Goal: Task Accomplishment & Management: Use online tool/utility

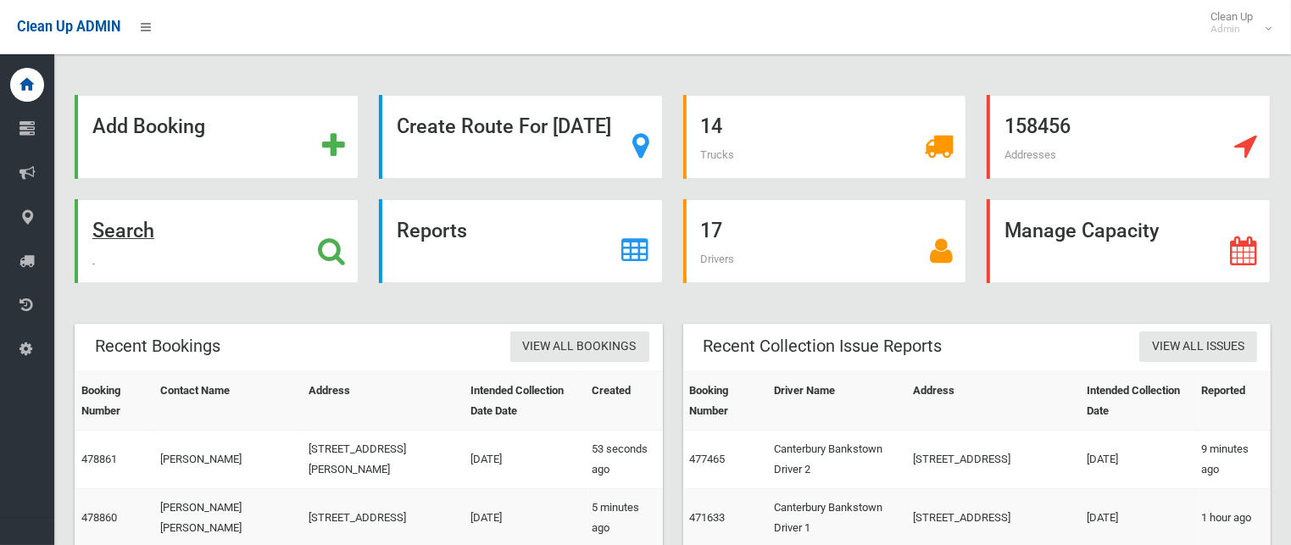
click at [154, 227] on strong "Search" at bounding box center [123, 231] width 62 height 24
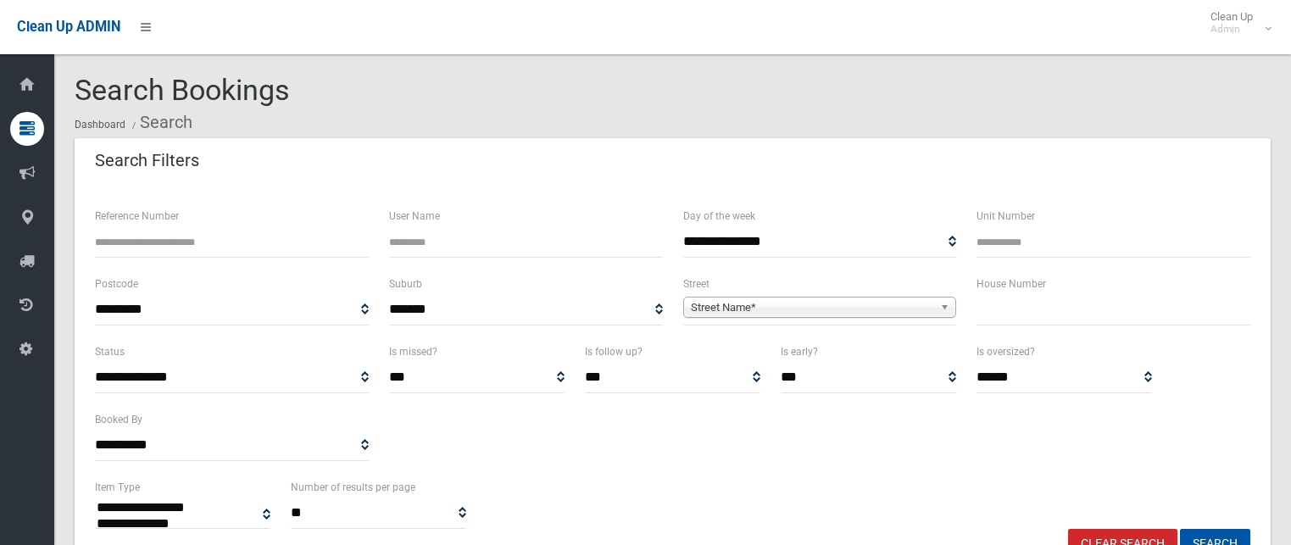
select select
click at [1082, 303] on input "text" at bounding box center [1114, 309] width 274 height 31
type input "*"
click at [840, 304] on span "Street Name*" at bounding box center [812, 308] width 243 height 20
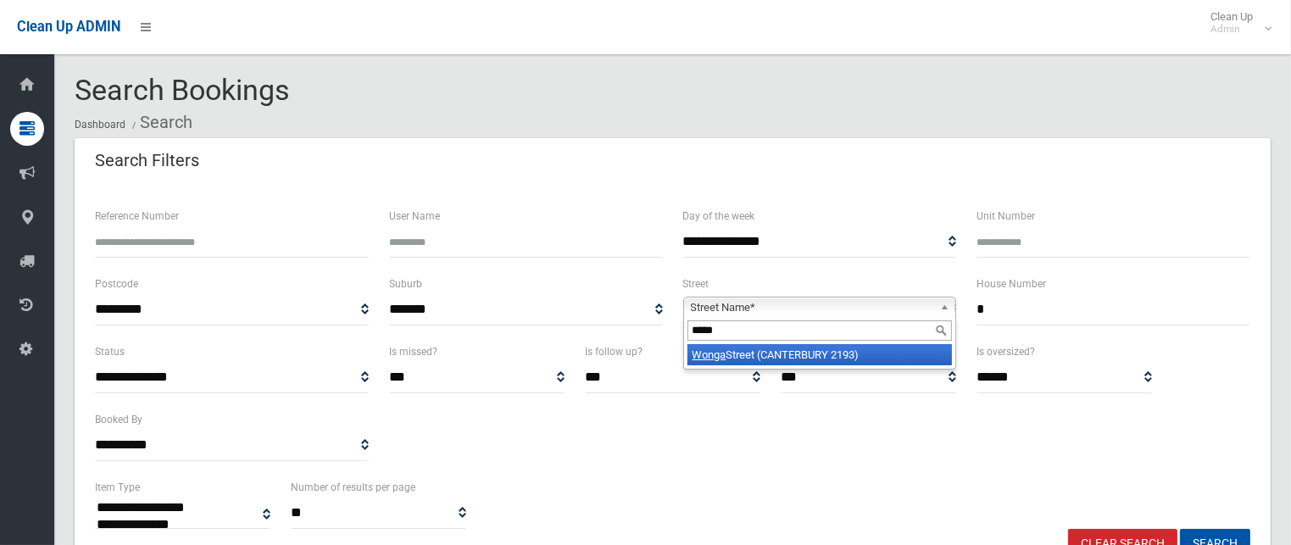
type input "*****"
click at [832, 348] on li "[GEOGRAPHIC_DATA])" at bounding box center [820, 354] width 265 height 21
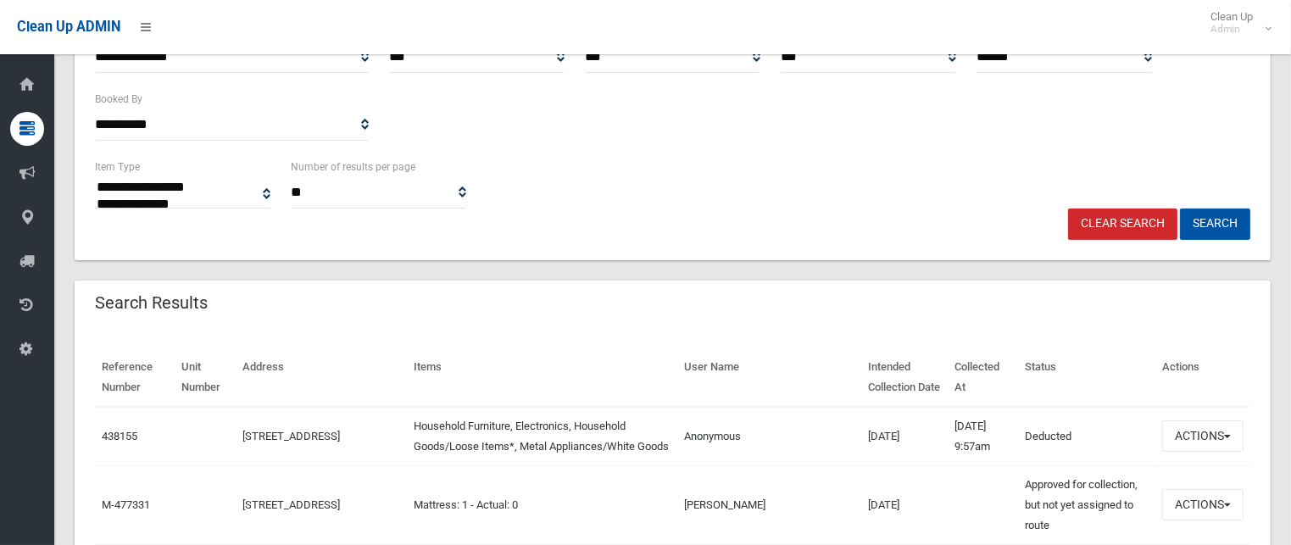
scroll to position [85, 0]
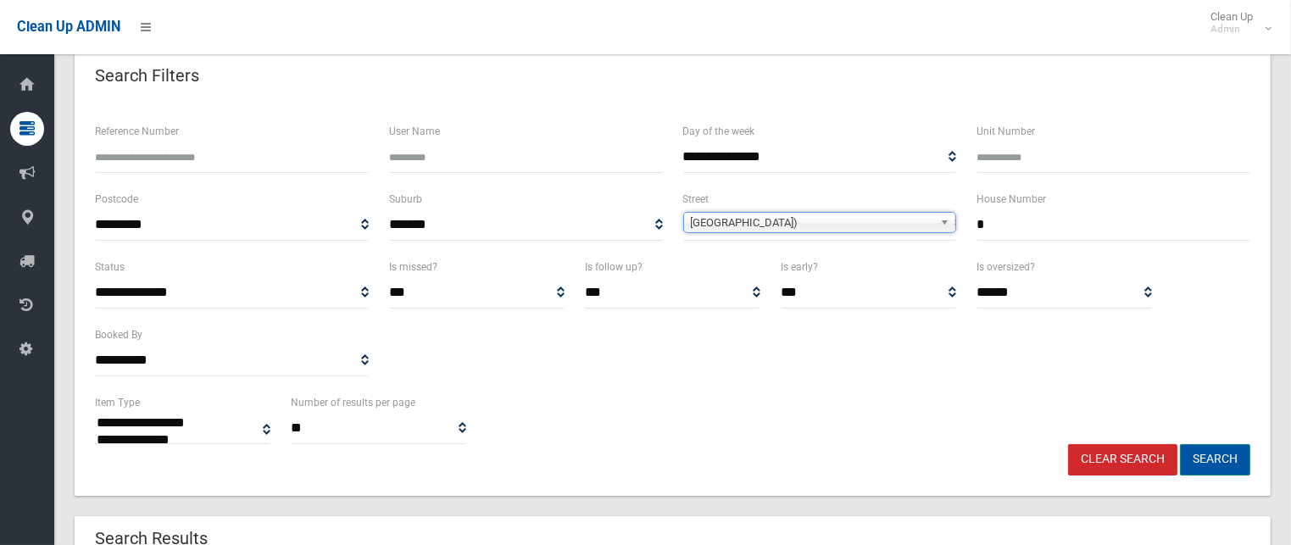
click at [1208, 470] on button "Search" at bounding box center [1215, 459] width 70 height 31
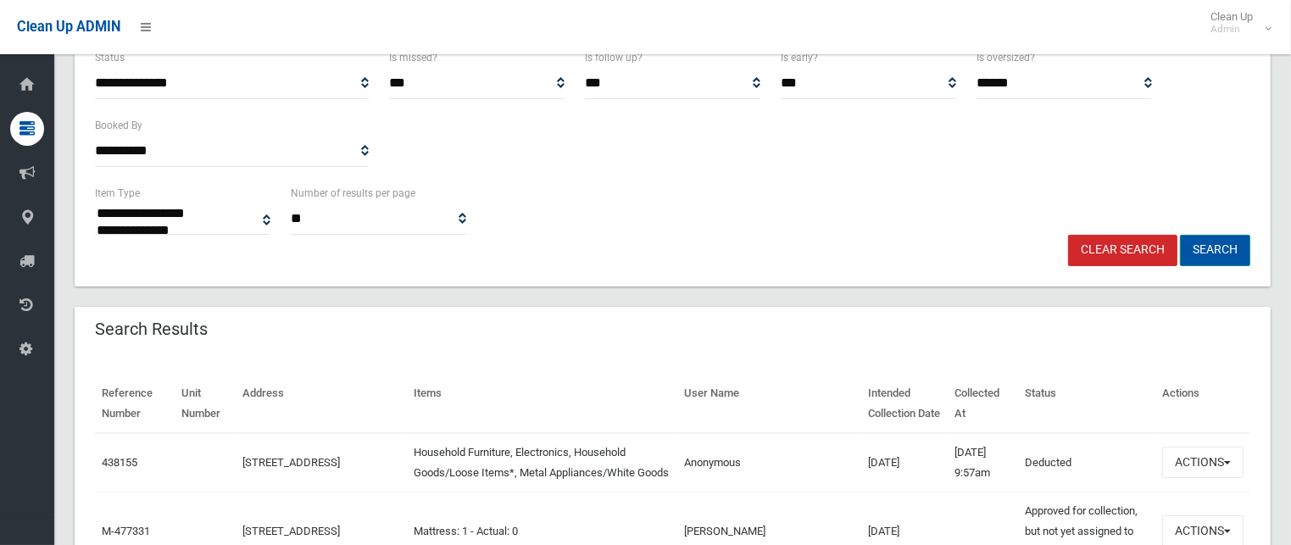
scroll to position [339, 0]
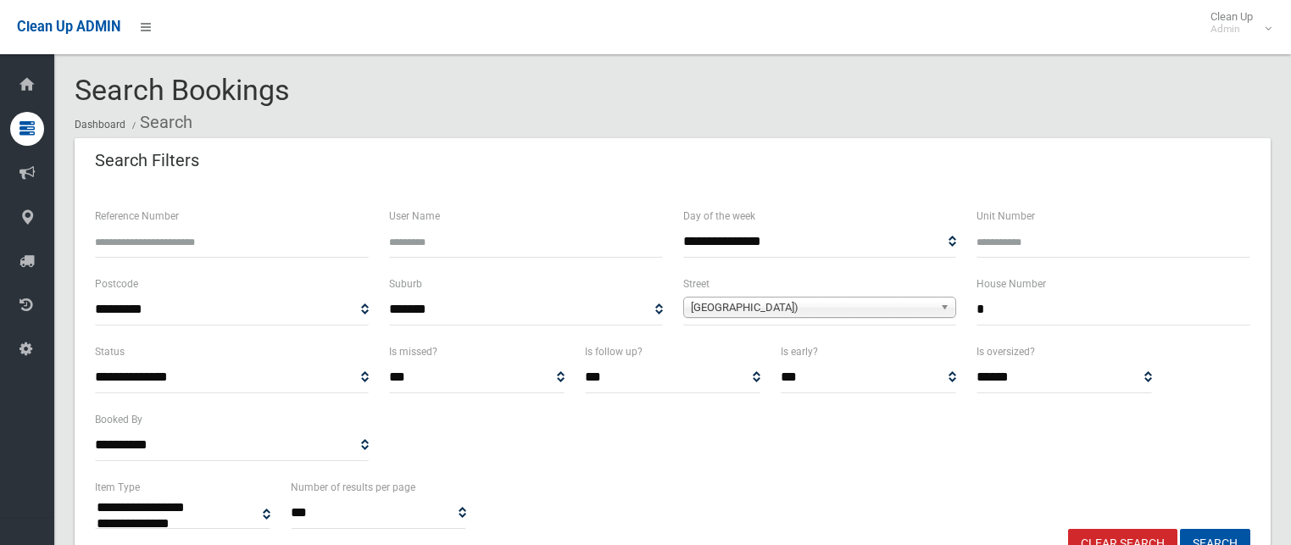
select select
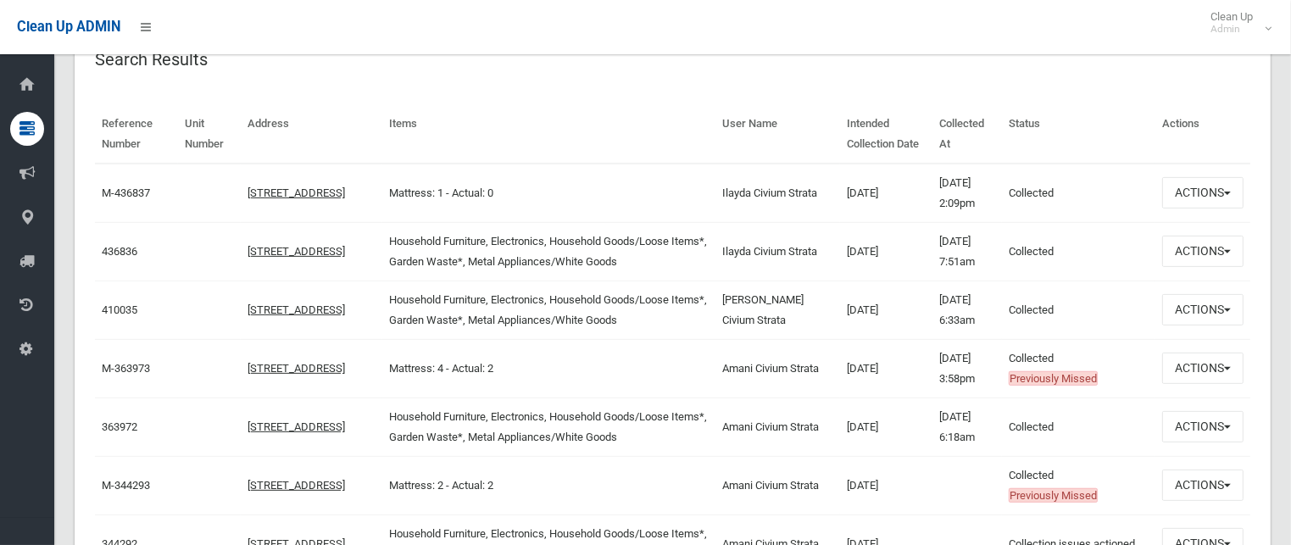
scroll to position [593, 0]
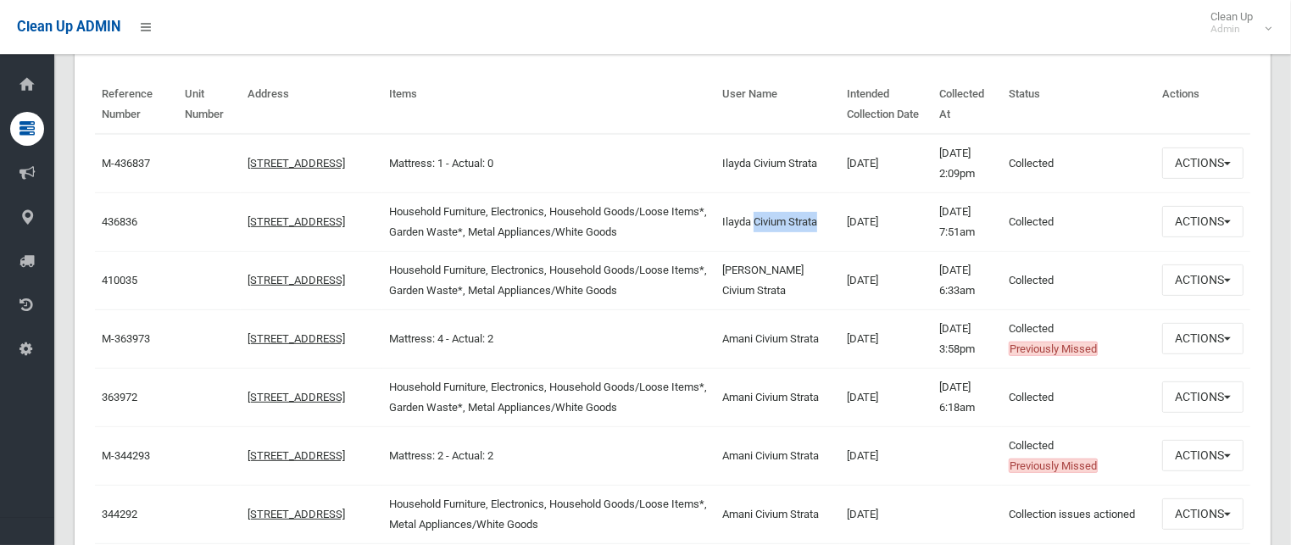
drag, startPoint x: 777, startPoint y: 232, endPoint x: 770, endPoint y: 203, distance: 30.4
click at [770, 203] on td "Ilayda Civium Strata" at bounding box center [778, 221] width 125 height 58
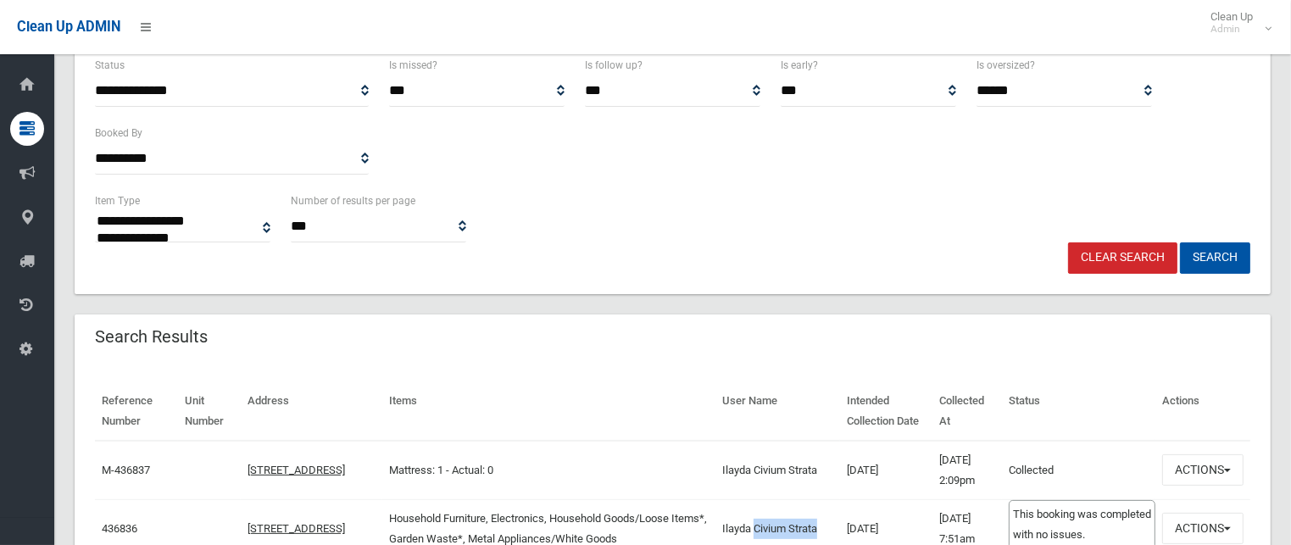
scroll to position [424, 0]
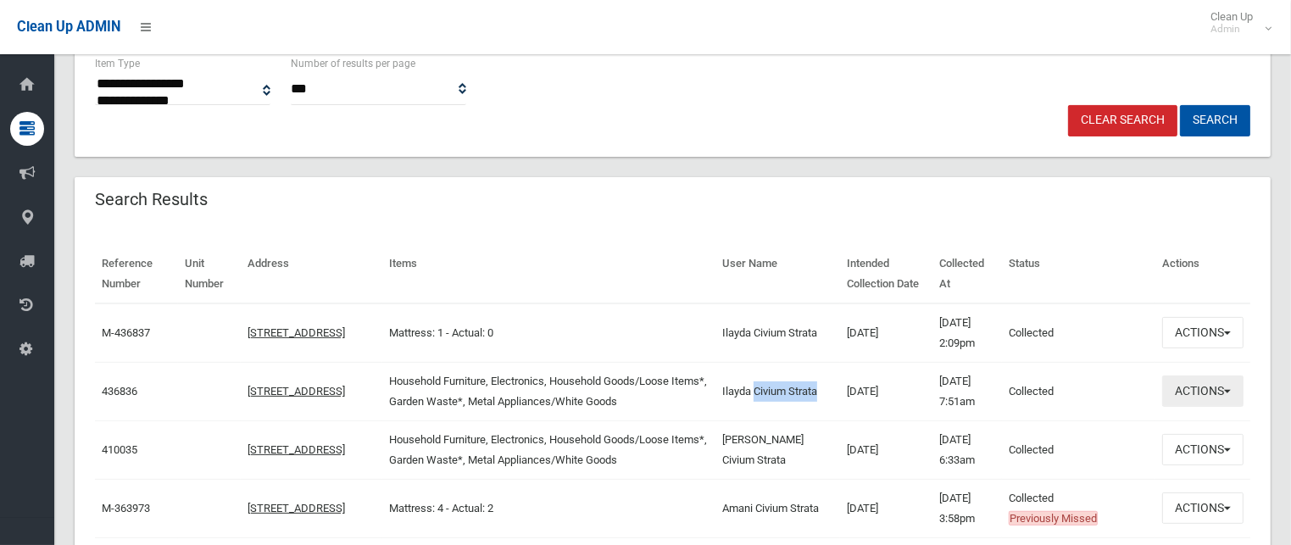
click at [1185, 390] on button "Actions" at bounding box center [1202, 391] width 81 height 31
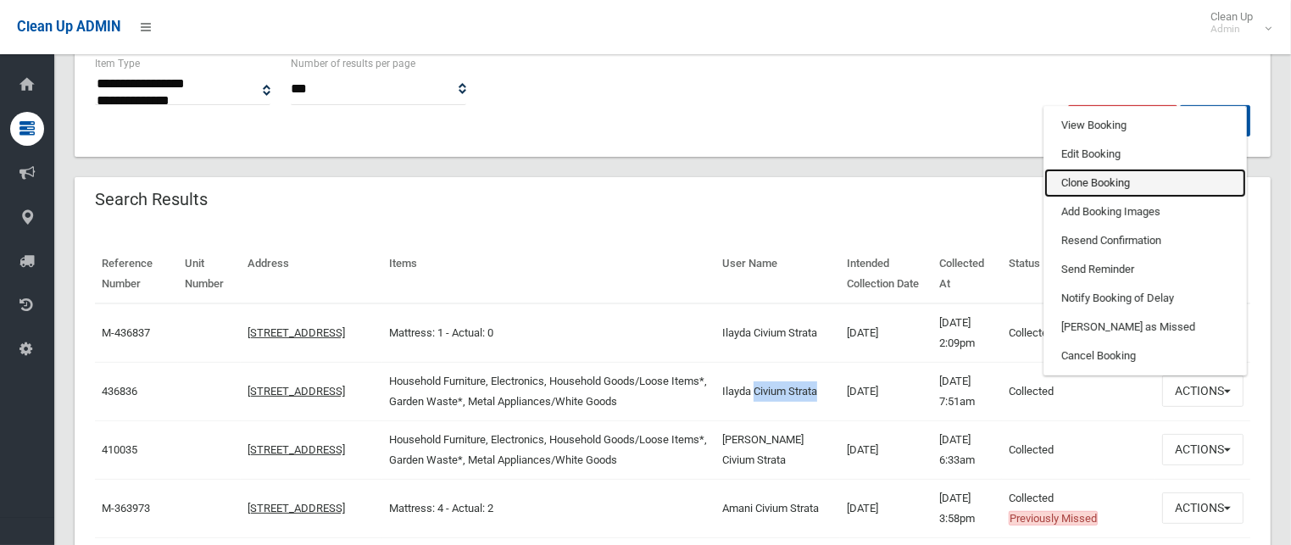
click at [1094, 178] on link "Clone Booking" at bounding box center [1145, 183] width 202 height 29
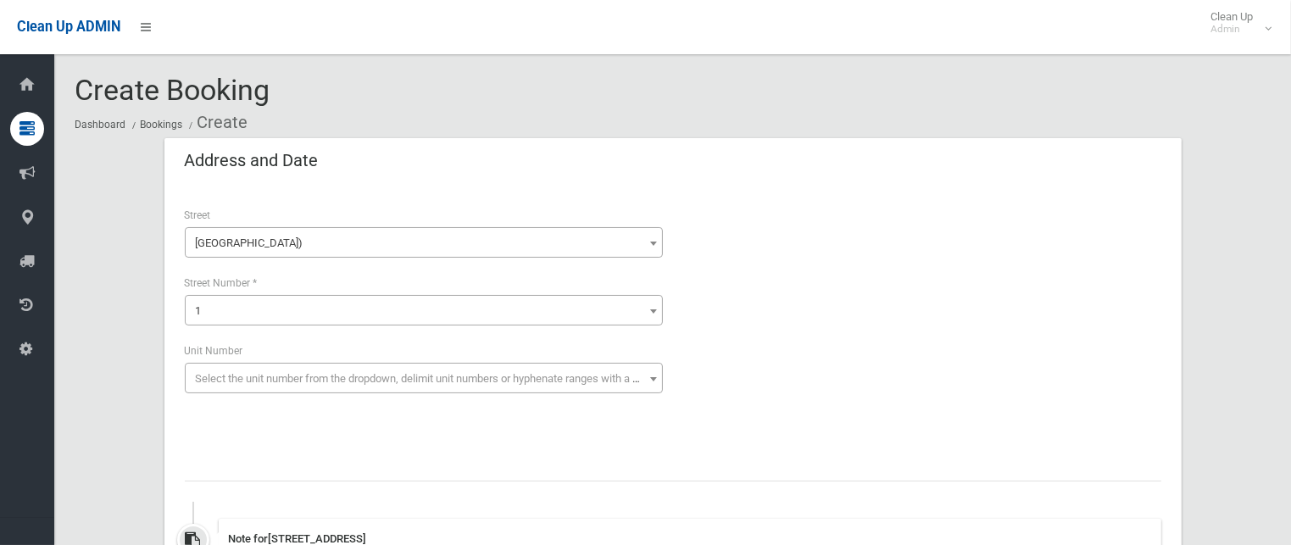
scroll to position [254, 0]
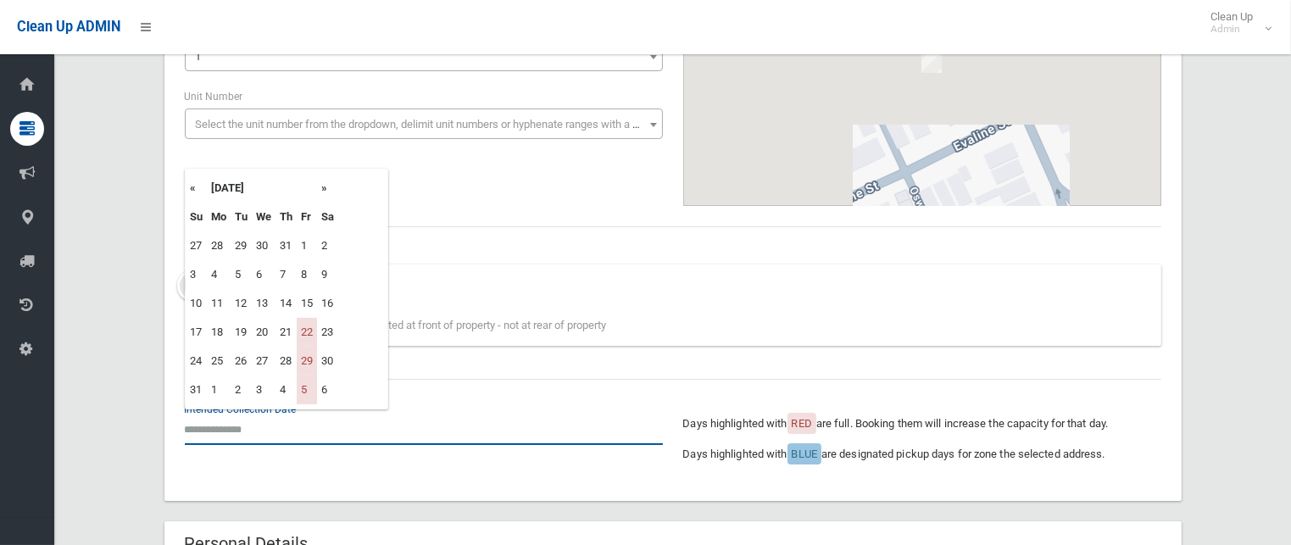
click at [242, 425] on input "text" at bounding box center [424, 429] width 478 height 31
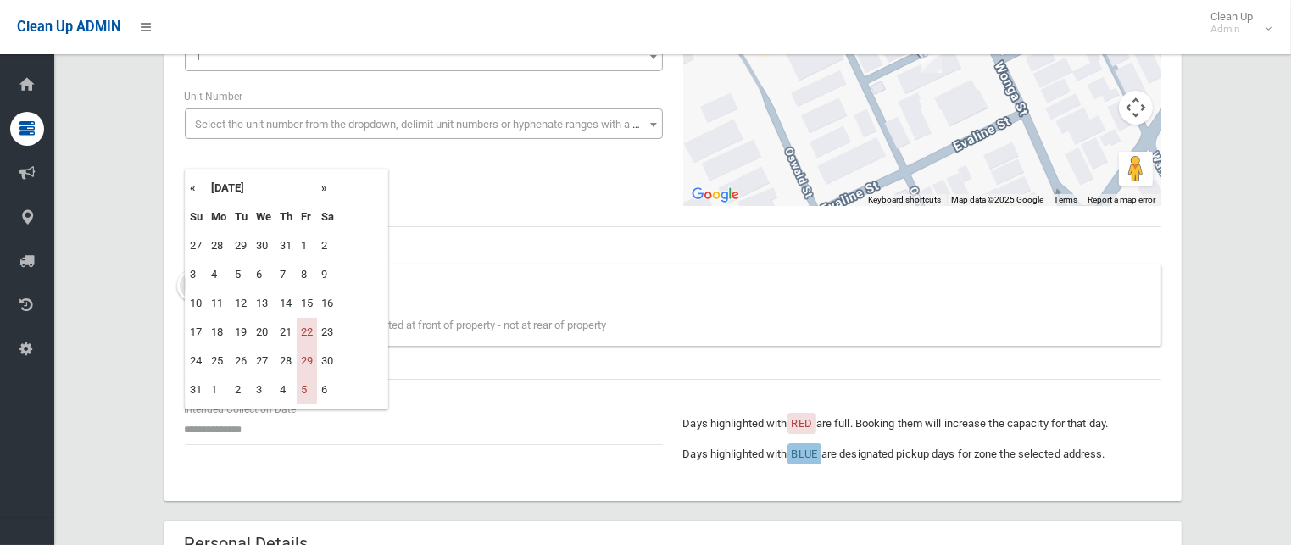
click at [329, 186] on th "»" at bounding box center [327, 188] width 21 height 29
